Goal: Check status: Check status

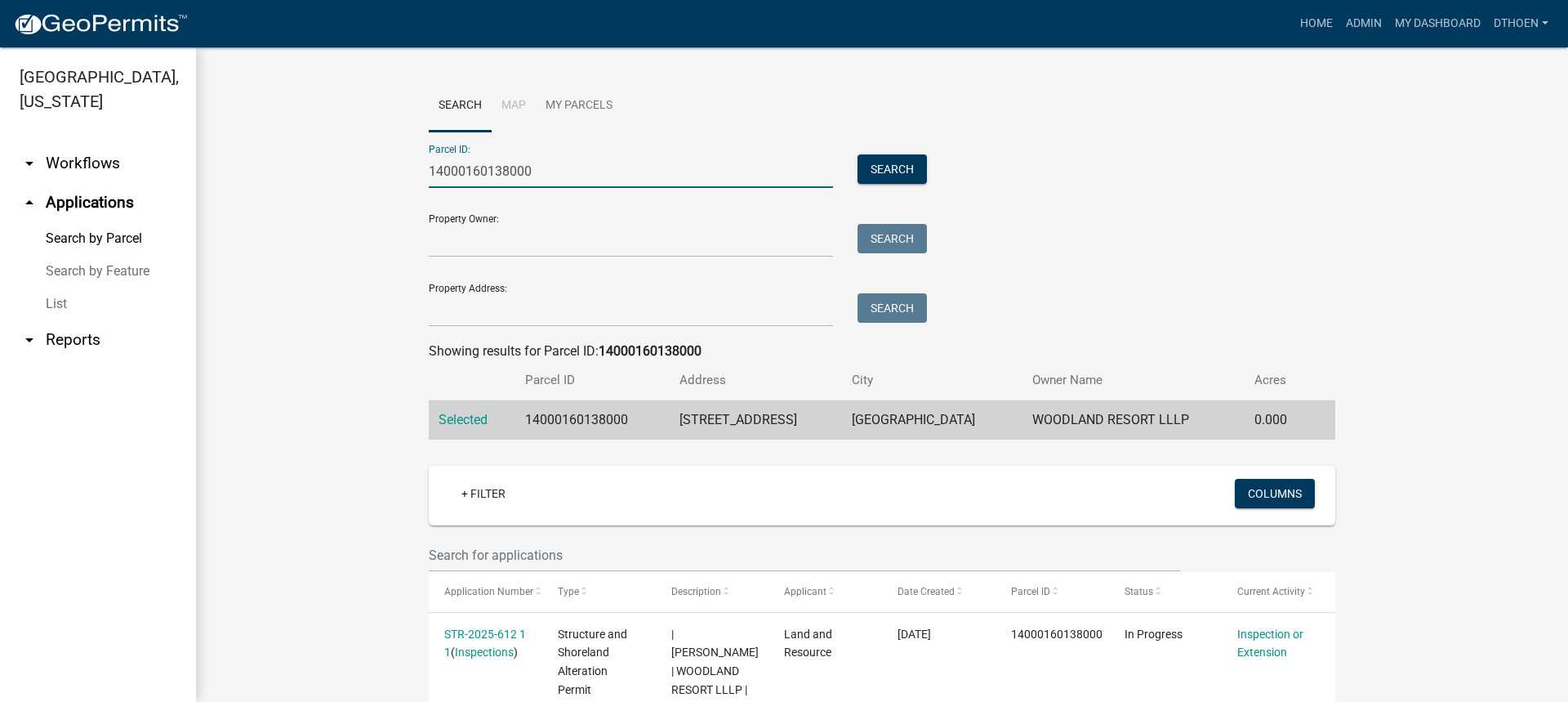
drag, startPoint x: 547, startPoint y: 164, endPoint x: 370, endPoint y: 168, distance: 177.0
click at [367, 169] on wm-workflow-application-search-view "Search Map My Parcels Parcel ID: 14000160138000 Search Property Owner: Search P…" at bounding box center [882, 447] width 1307 height 734
paste input "260204002"
click at [904, 170] on button "Search" at bounding box center [891, 169] width 70 height 30
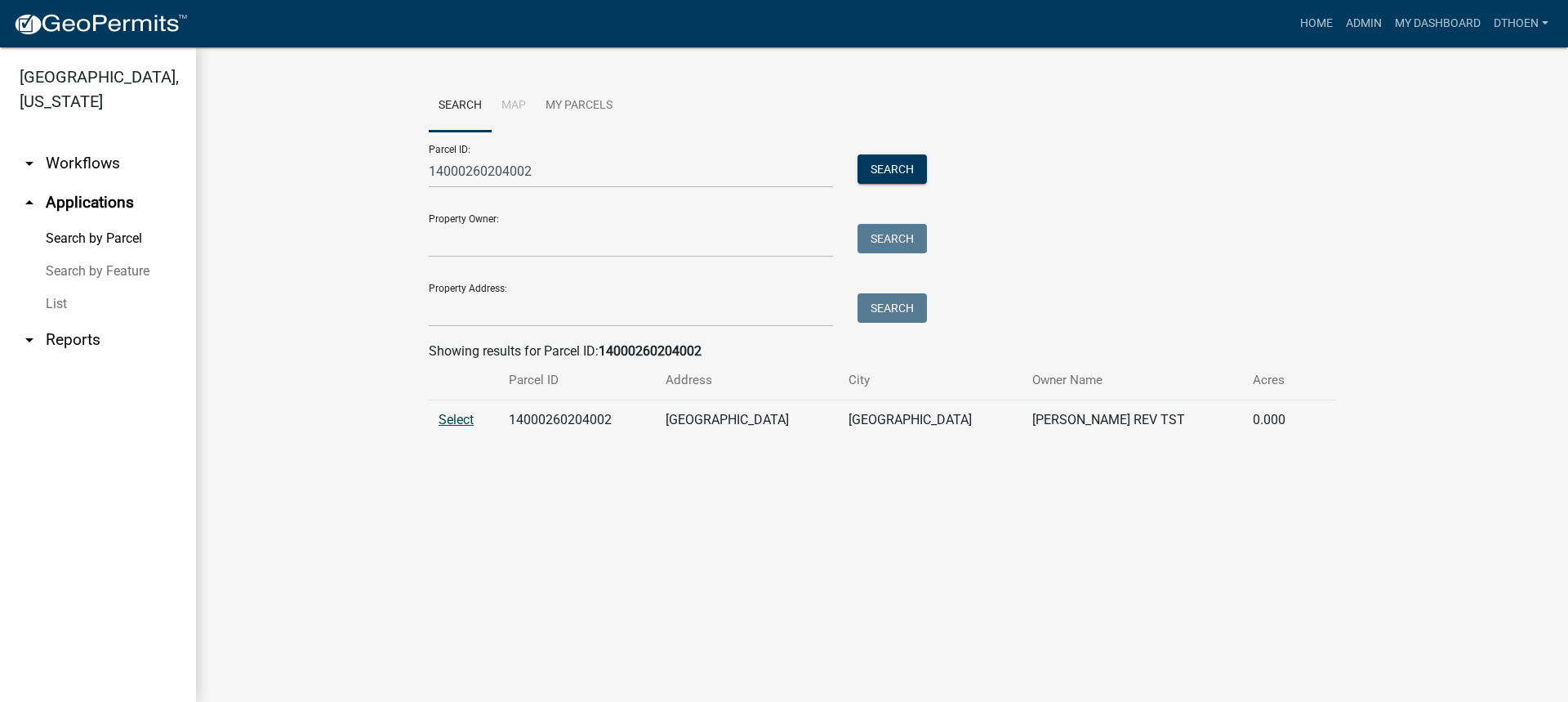
click at [465, 419] on span "Select" at bounding box center [456, 419] width 35 height 16
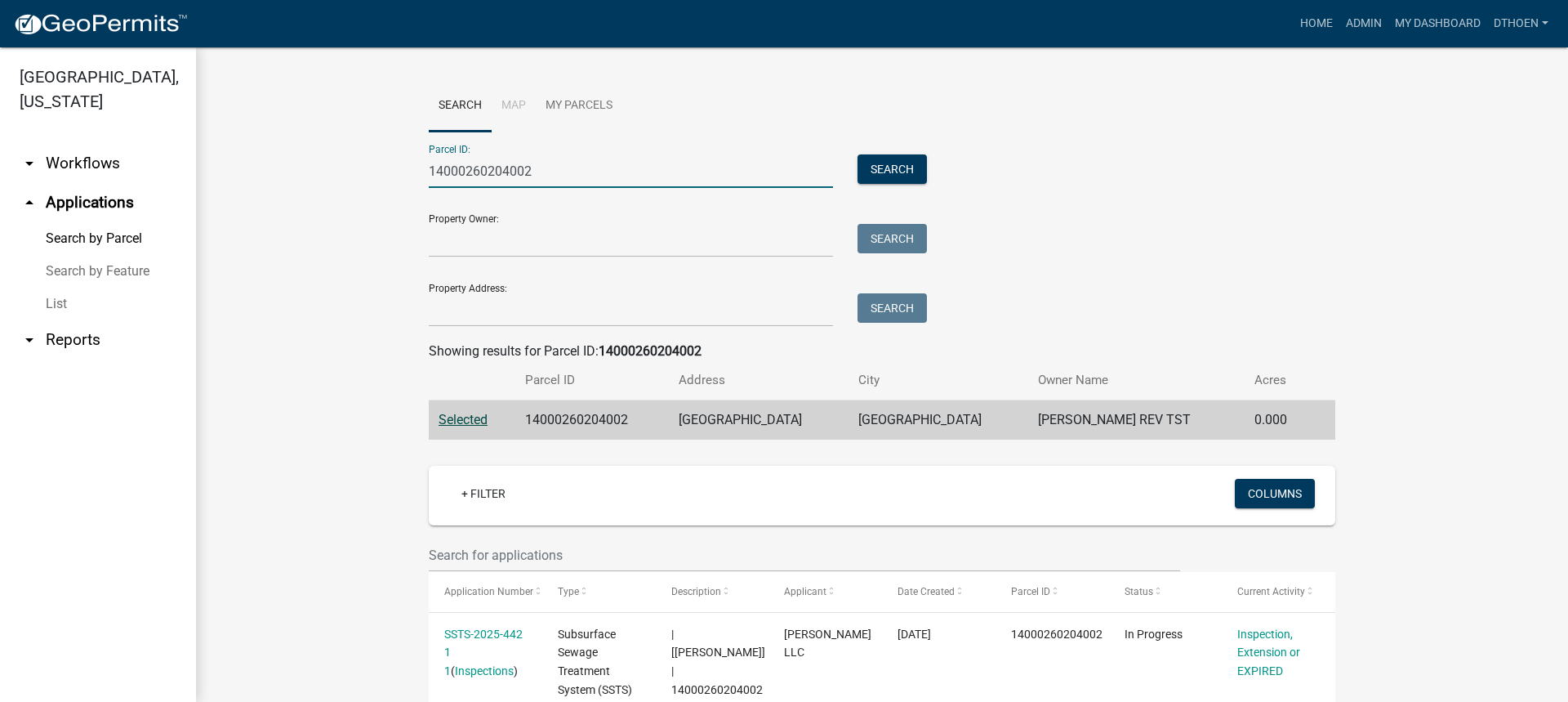
drag, startPoint x: 547, startPoint y: 177, endPoint x: 330, endPoint y: 131, distance: 221.8
click at [328, 133] on wm-workflow-application-search-view "Search Map My Parcels Parcel ID: 14000260204002 Search Property Owner: Search P…" at bounding box center [882, 677] width 1307 height 1195
paste input "990438000"
type input "14000990438000"
click at [877, 177] on button "Search" at bounding box center [891, 169] width 70 height 30
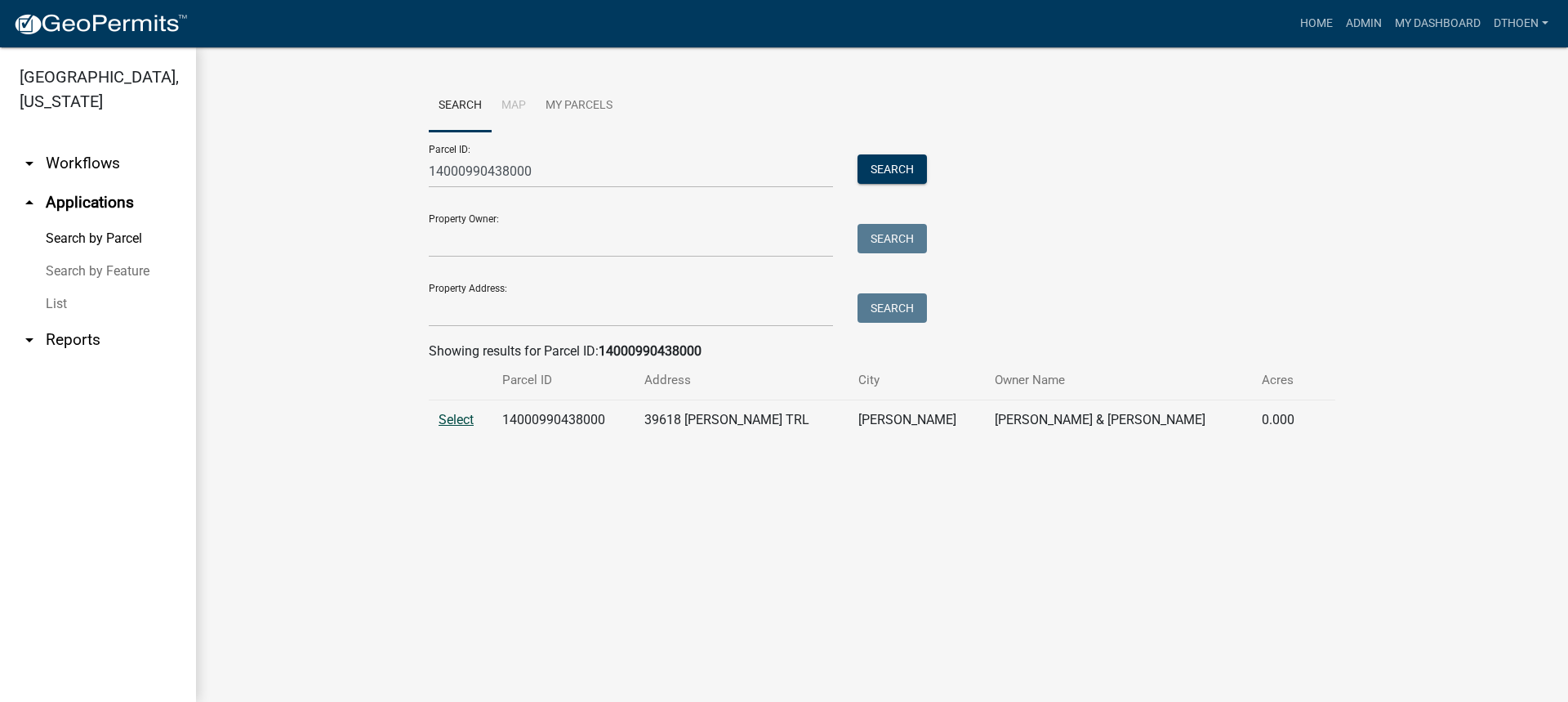
click at [452, 423] on span "Select" at bounding box center [456, 419] width 35 height 16
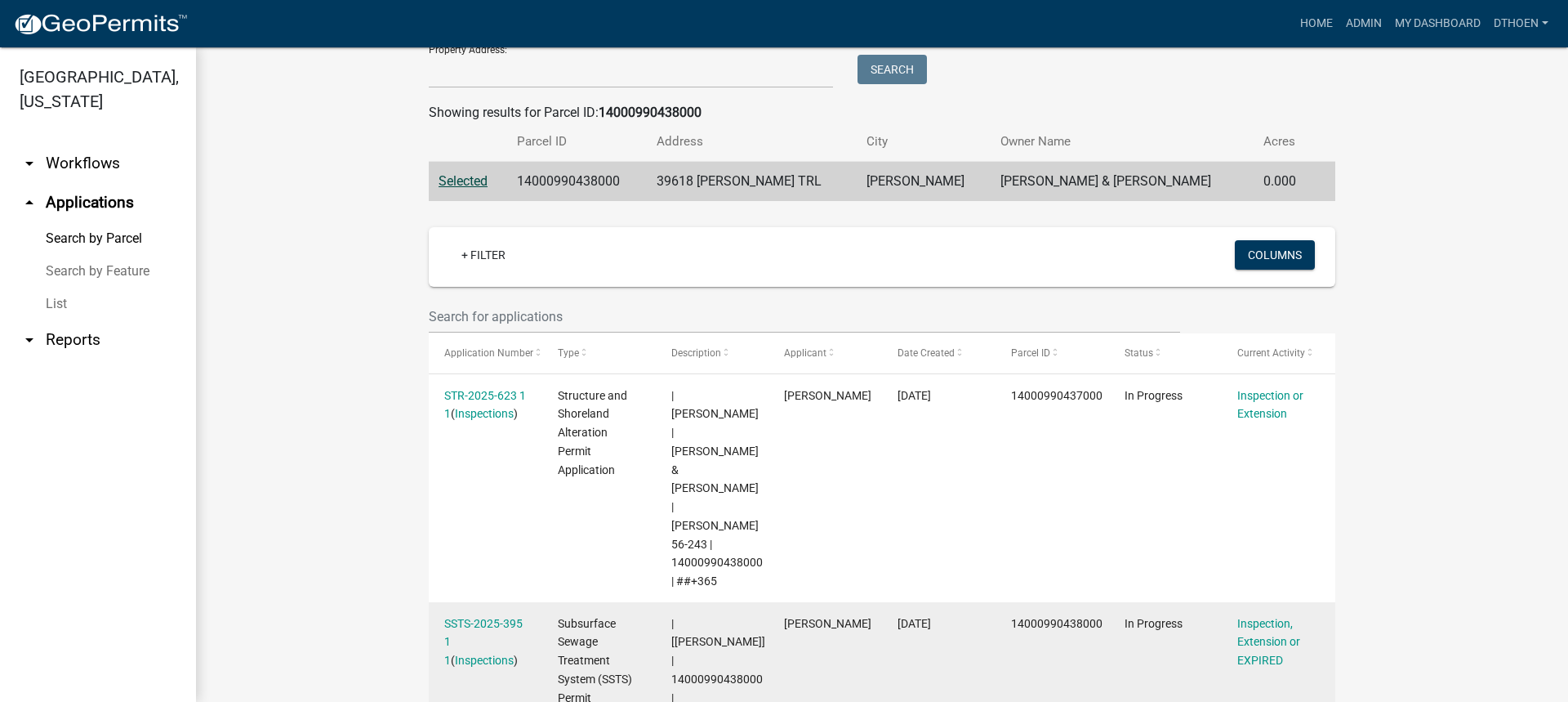
scroll to position [245, 0]
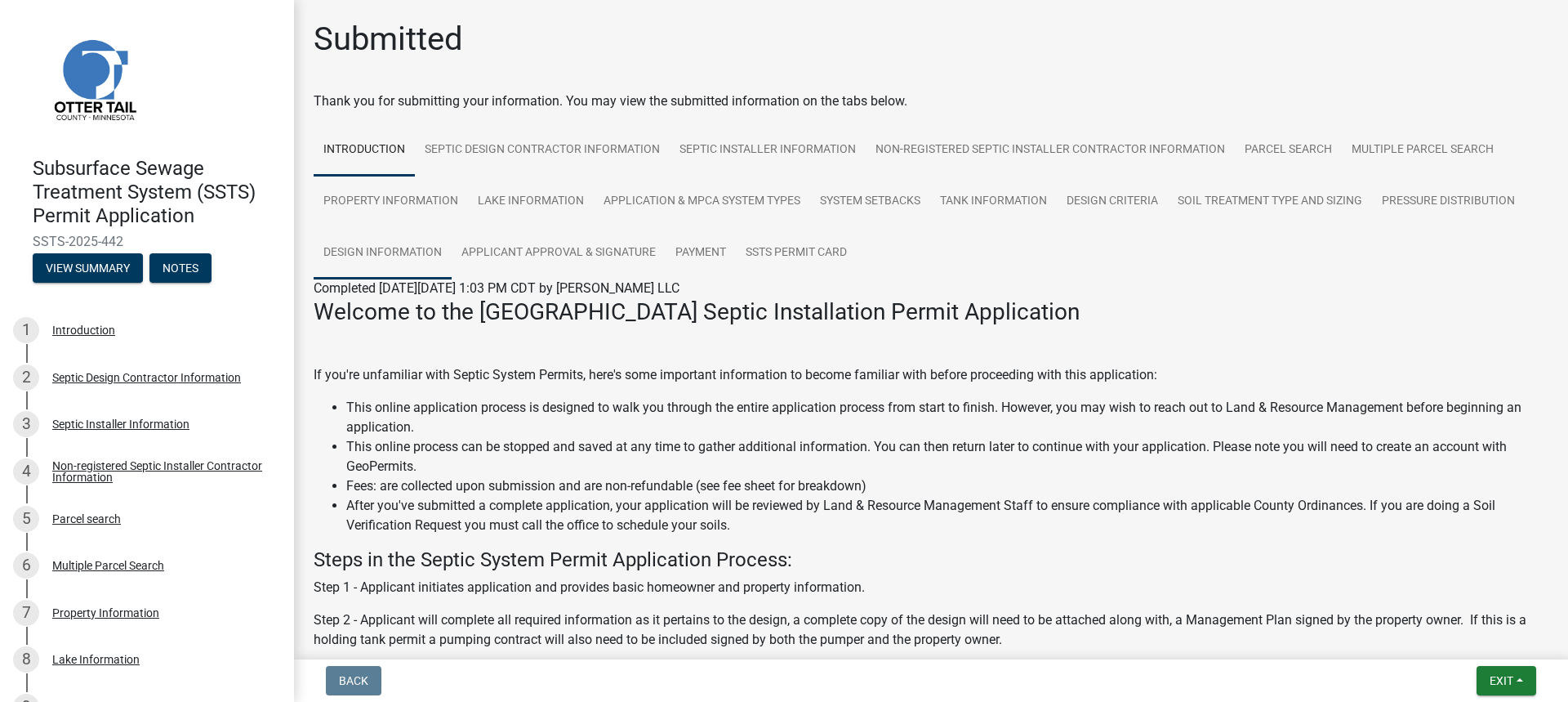
click at [390, 250] on link "Design Information" at bounding box center [382, 253] width 138 height 52
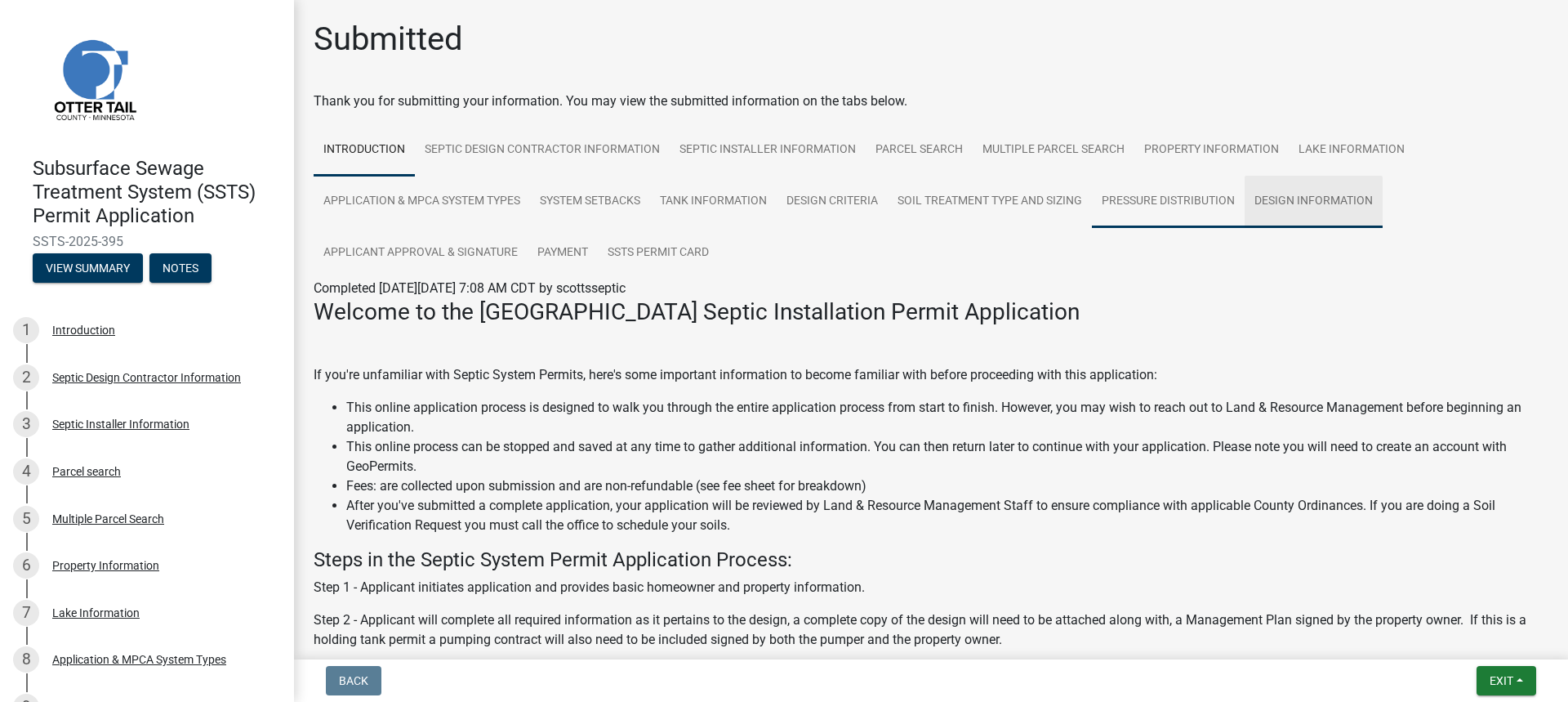
drag, startPoint x: 1347, startPoint y: 195, endPoint x: 1143, endPoint y: 221, distance: 205.7
click at [1347, 195] on link "Design Information" at bounding box center [1313, 202] width 138 height 52
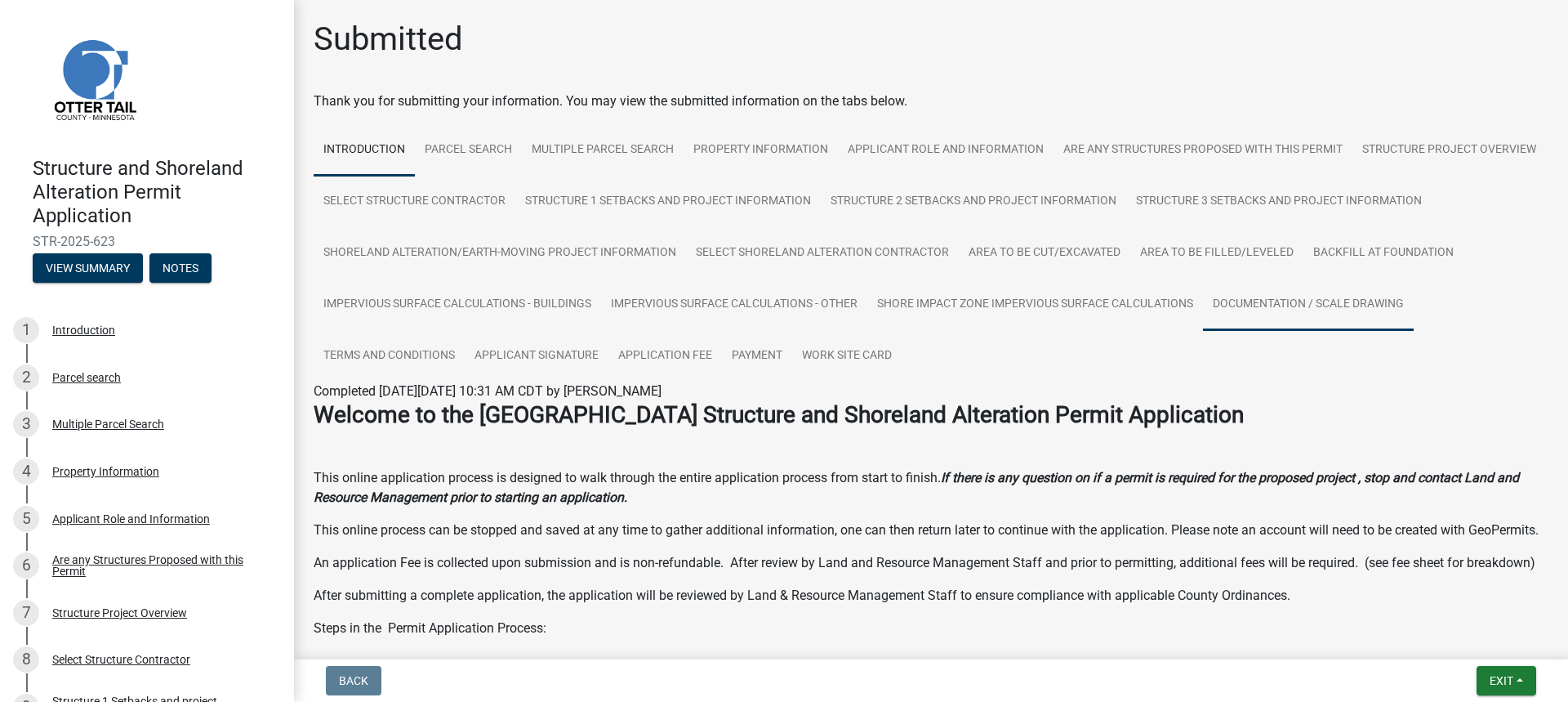
click at [1203, 331] on link "Documentation / Scale Drawing" at bounding box center [1308, 304] width 210 height 52
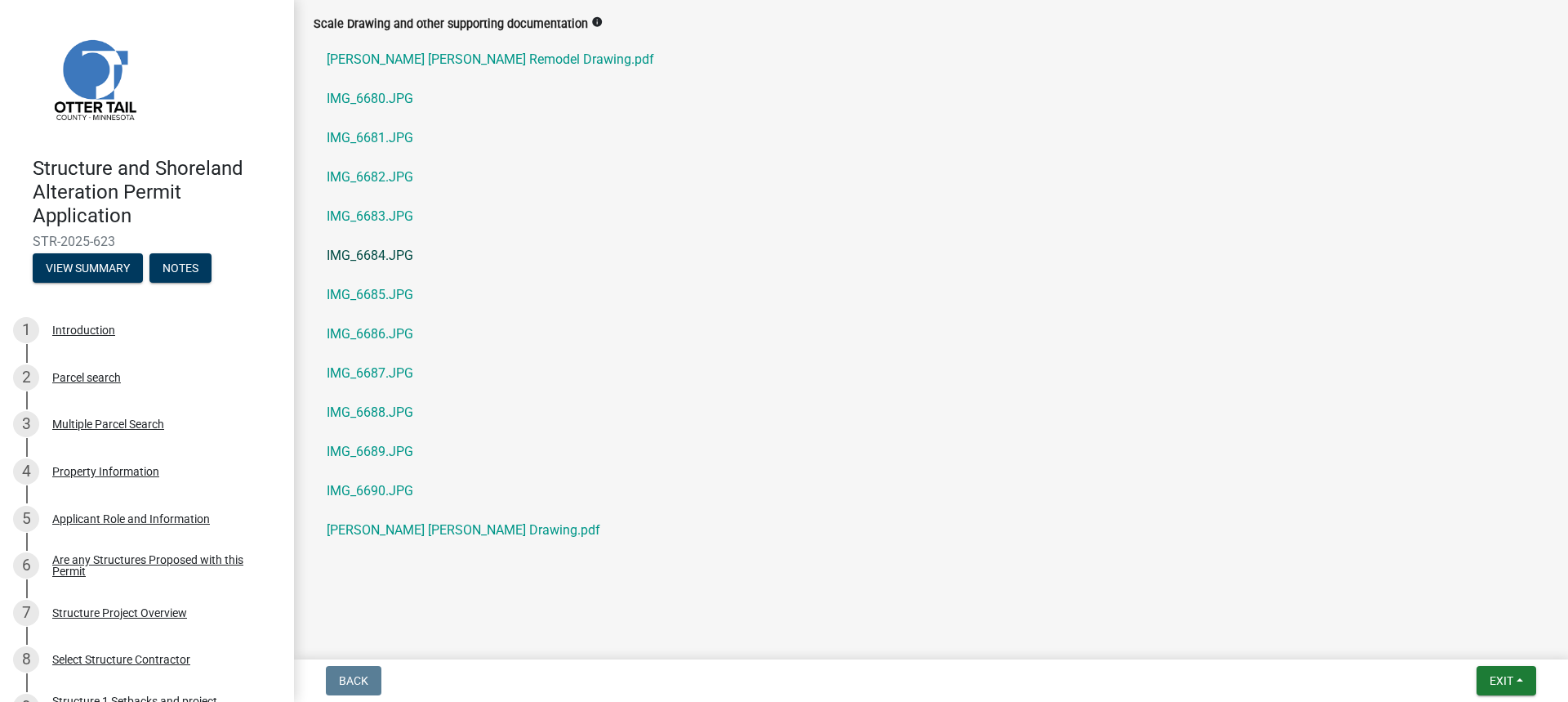
scroll to position [616, 0]
click at [391, 96] on link "IMG_6680.JPG" at bounding box center [931, 99] width 1235 height 39
click at [384, 135] on link "IMG_6681.JPG" at bounding box center [931, 138] width 1235 height 39
click at [398, 181] on link "IMG_6682.JPG" at bounding box center [931, 177] width 1235 height 39
click at [371, 230] on link "IMG_6683.JPG" at bounding box center [931, 216] width 1235 height 39
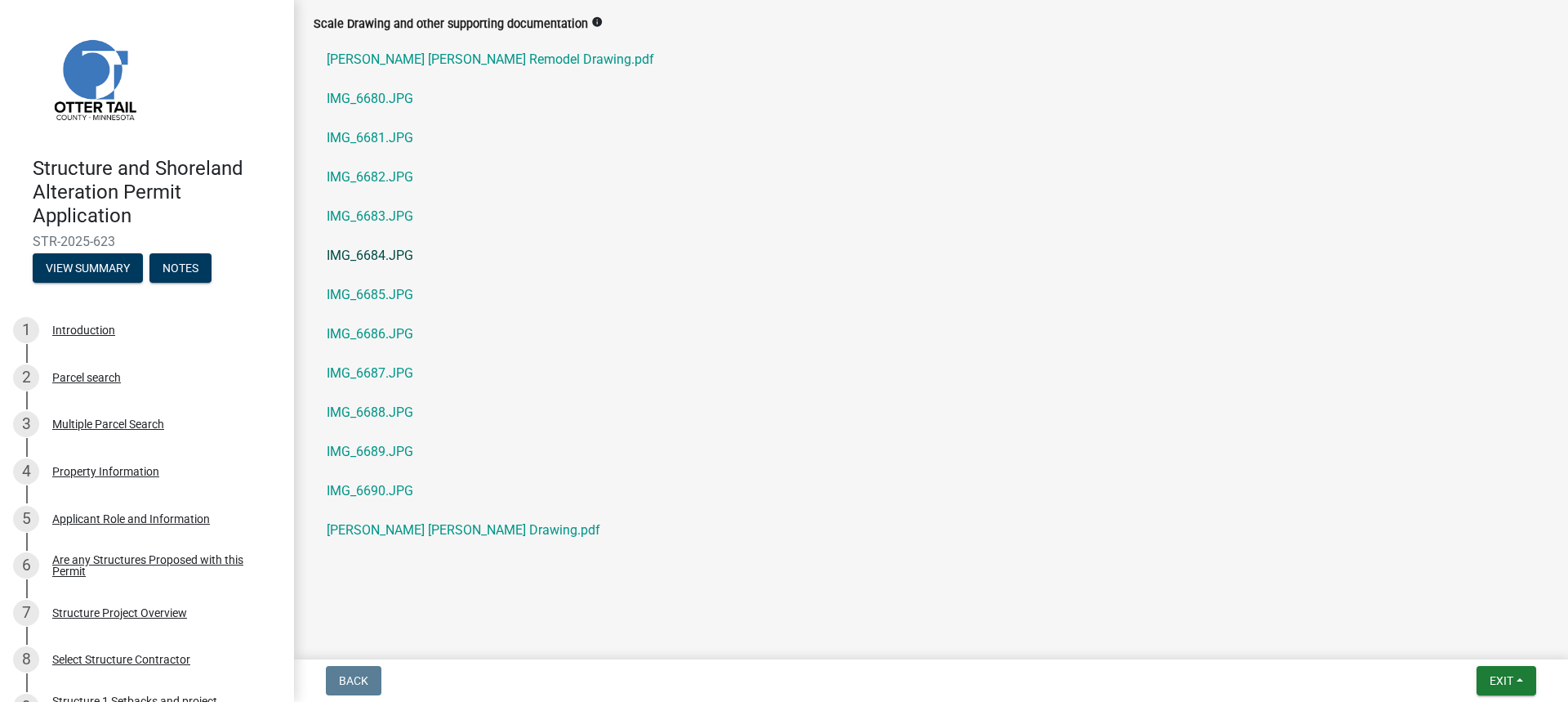
click at [403, 250] on link "IMG_6684.JPG" at bounding box center [931, 256] width 1235 height 39
click at [405, 293] on link "IMG_6685.JPG" at bounding box center [931, 295] width 1235 height 39
click at [362, 330] on link "IMG_6686.JPG" at bounding box center [931, 334] width 1235 height 39
click at [385, 370] on link "IMG_6687.JPG" at bounding box center [931, 373] width 1235 height 39
click at [374, 413] on link "IMG_6688.JPG" at bounding box center [931, 412] width 1235 height 39
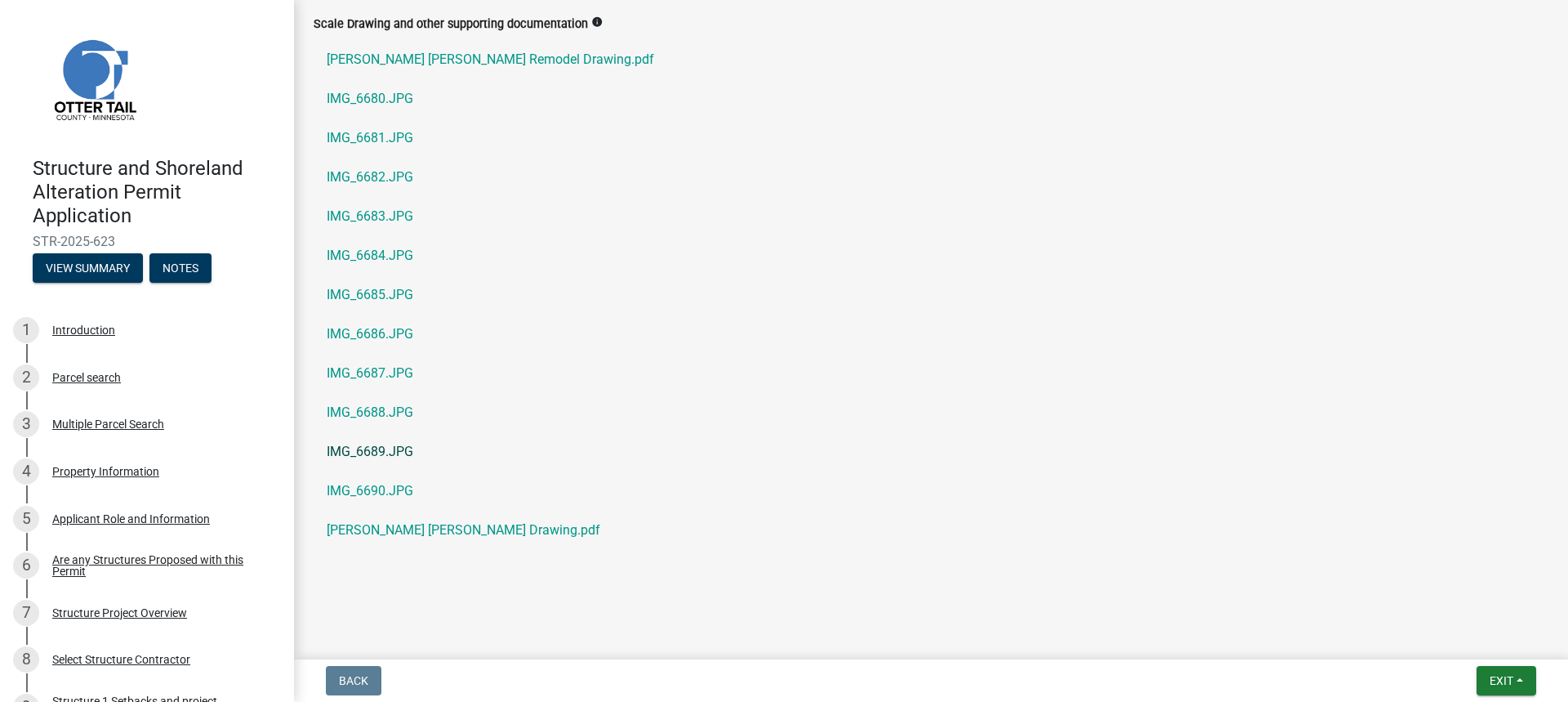
click at [392, 451] on link "IMG_6689.JPG" at bounding box center [931, 452] width 1235 height 39
click at [383, 493] on link "IMG_6690.JPG" at bounding box center [931, 491] width 1235 height 39
click at [383, 445] on link "IMG_6689.JPG" at bounding box center [931, 452] width 1235 height 39
click at [404, 368] on link "IMG_6687.JPG" at bounding box center [931, 373] width 1235 height 39
click at [400, 448] on link "IMG_6689.JPG" at bounding box center [931, 452] width 1235 height 39
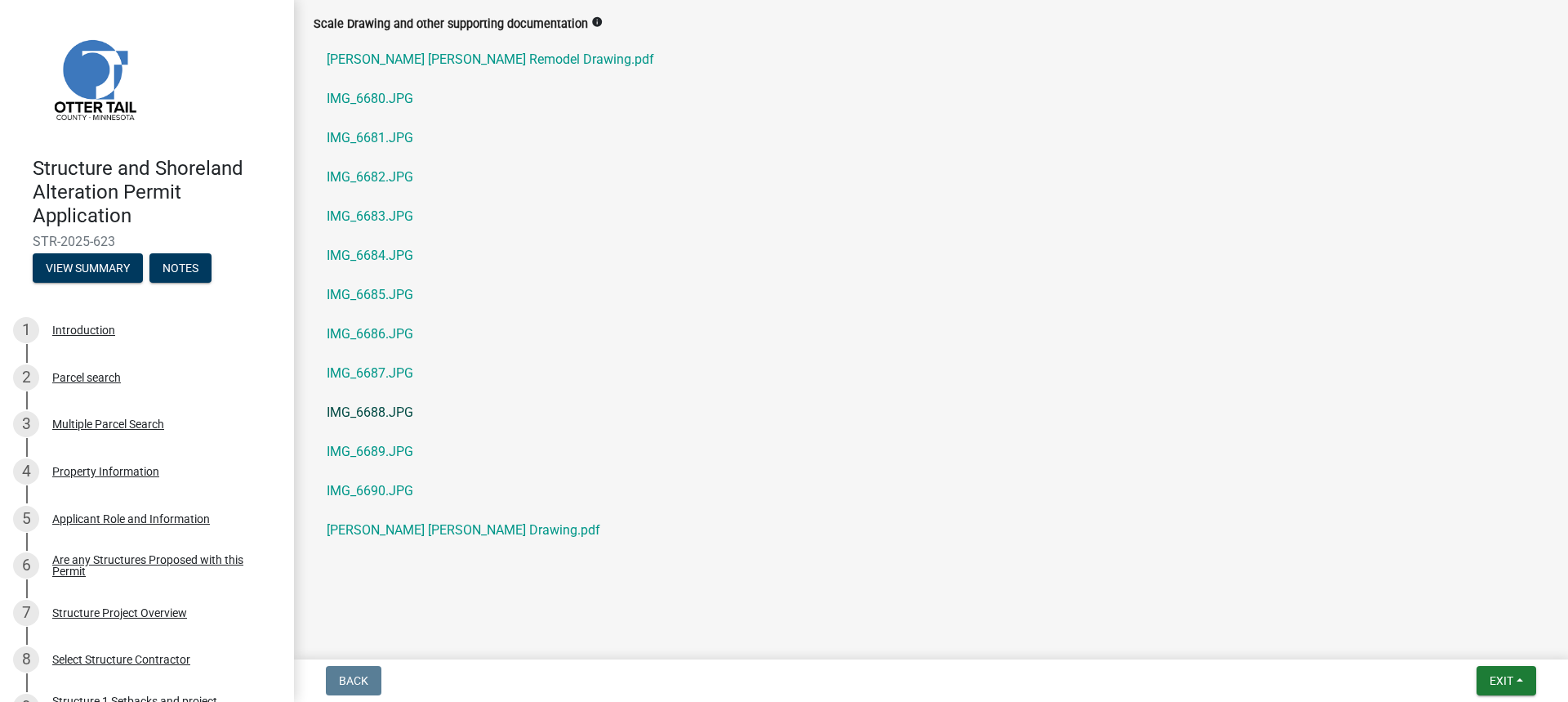
click at [382, 414] on link "IMG_6688.JPG" at bounding box center [931, 412] width 1235 height 39
click at [395, 59] on link "[PERSON_NAME] [PERSON_NAME] Remodel Drawing.pdf" at bounding box center [931, 60] width 1235 height 39
click at [354, 97] on link "IMG_6680.JPG" at bounding box center [931, 99] width 1235 height 39
click at [358, 280] on link "IMG_6685.JPG" at bounding box center [931, 295] width 1235 height 39
click at [390, 376] on link "IMG_6687.JPG" at bounding box center [931, 373] width 1235 height 39
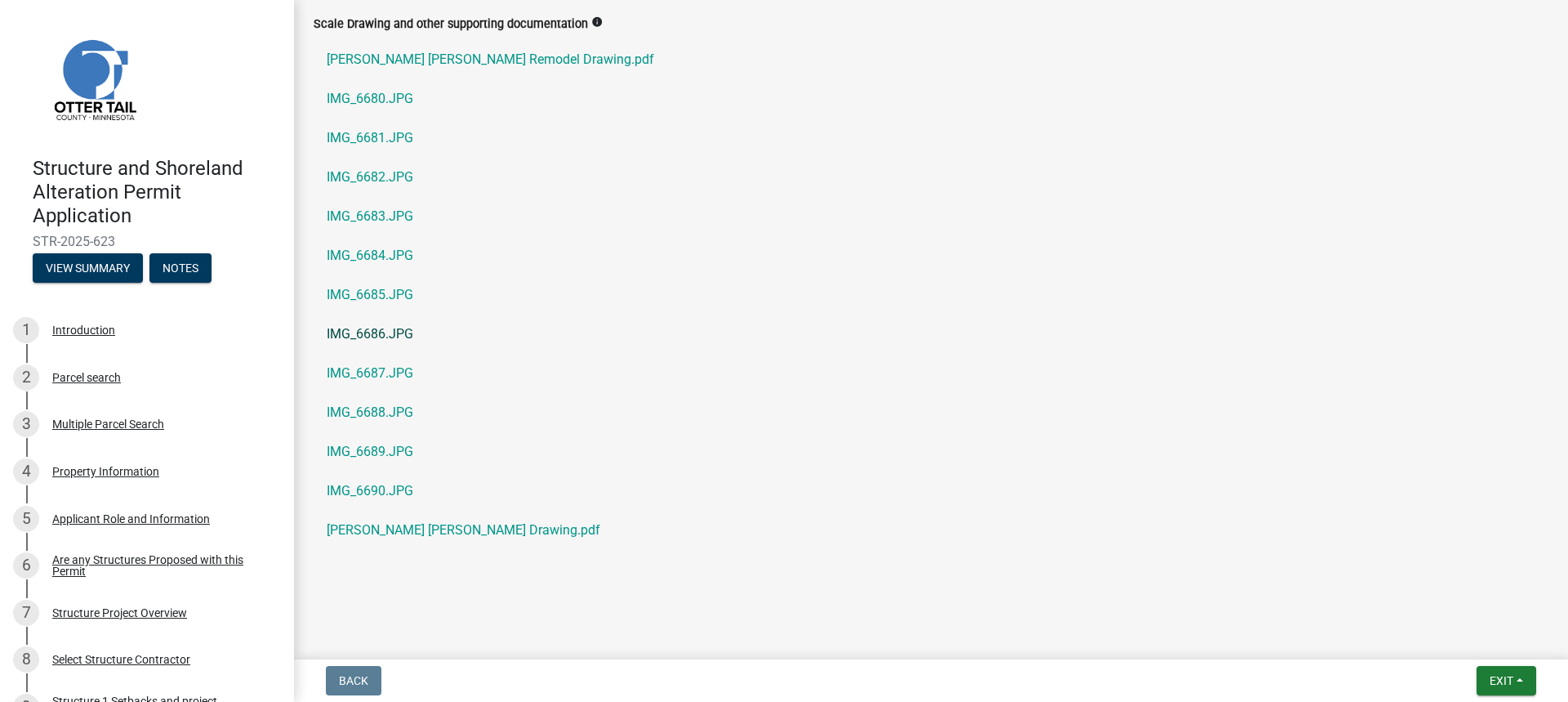
click at [363, 329] on link "IMG_6686.JPG" at bounding box center [931, 334] width 1235 height 39
click at [357, 409] on link "IMG_6688.JPG" at bounding box center [931, 412] width 1235 height 39
click at [343, 446] on link "IMG_6689.JPG" at bounding box center [931, 452] width 1235 height 39
click at [373, 493] on link "IMG_6690.JPG" at bounding box center [931, 491] width 1235 height 39
click at [350, 342] on link "IMG_6686.JPG" at bounding box center [931, 334] width 1235 height 39
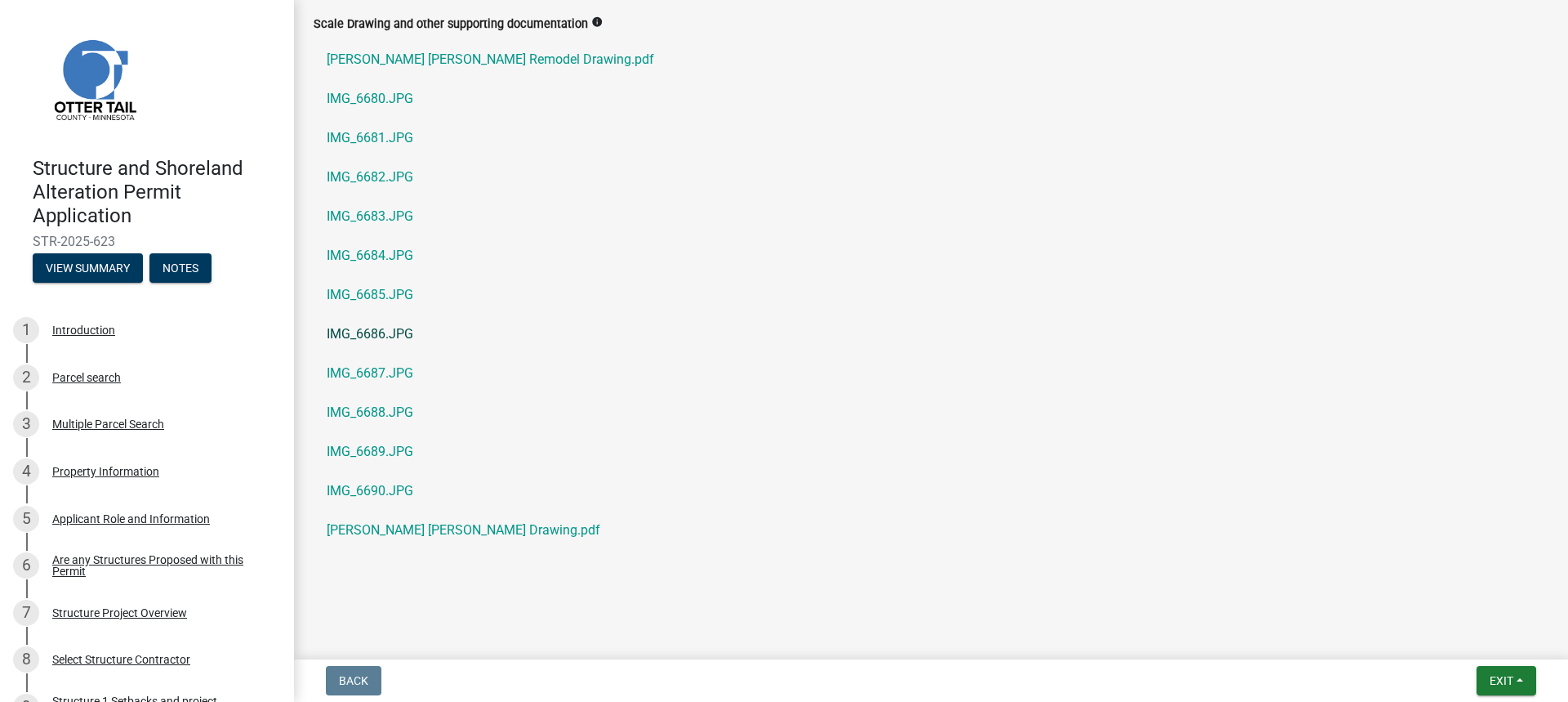
click at [377, 340] on link "IMG_6686.JPG" at bounding box center [931, 334] width 1235 height 39
click at [352, 374] on link "IMG_6687.JPG" at bounding box center [931, 373] width 1235 height 39
click at [380, 414] on link "IMG_6688.JPG" at bounding box center [931, 412] width 1235 height 39
click at [388, 65] on link "[PERSON_NAME] [PERSON_NAME] Remodel Drawing.pdf" at bounding box center [931, 60] width 1235 height 39
click at [433, 524] on link "[PERSON_NAME] [PERSON_NAME] Drawing.pdf" at bounding box center [931, 530] width 1235 height 39
